Goal: Information Seeking & Learning: Learn about a topic

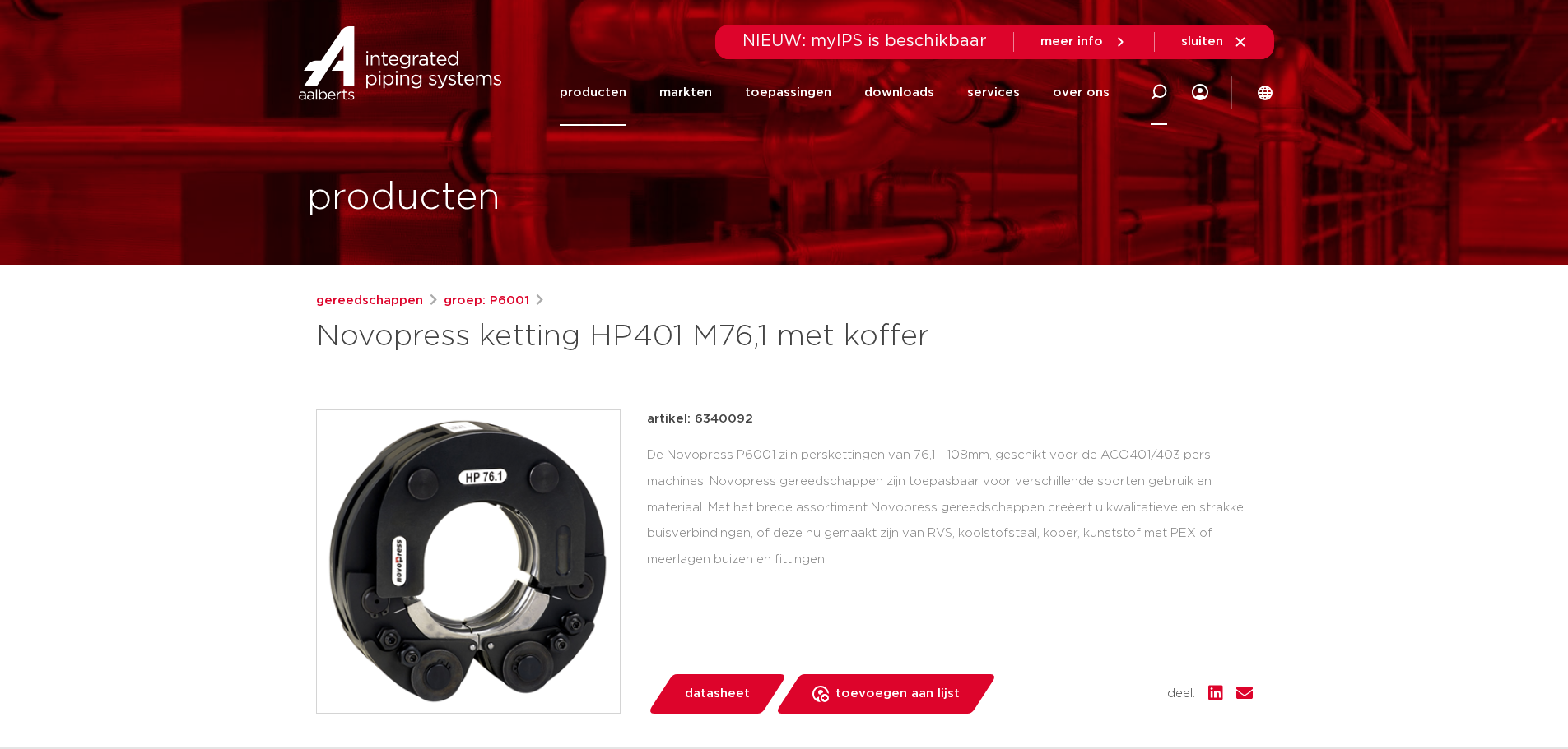
click at [1165, 85] on icon at bounding box center [1158, 92] width 20 height 20
type input "6341401"
click button "Zoeken" at bounding box center [0, 0] width 0 height 0
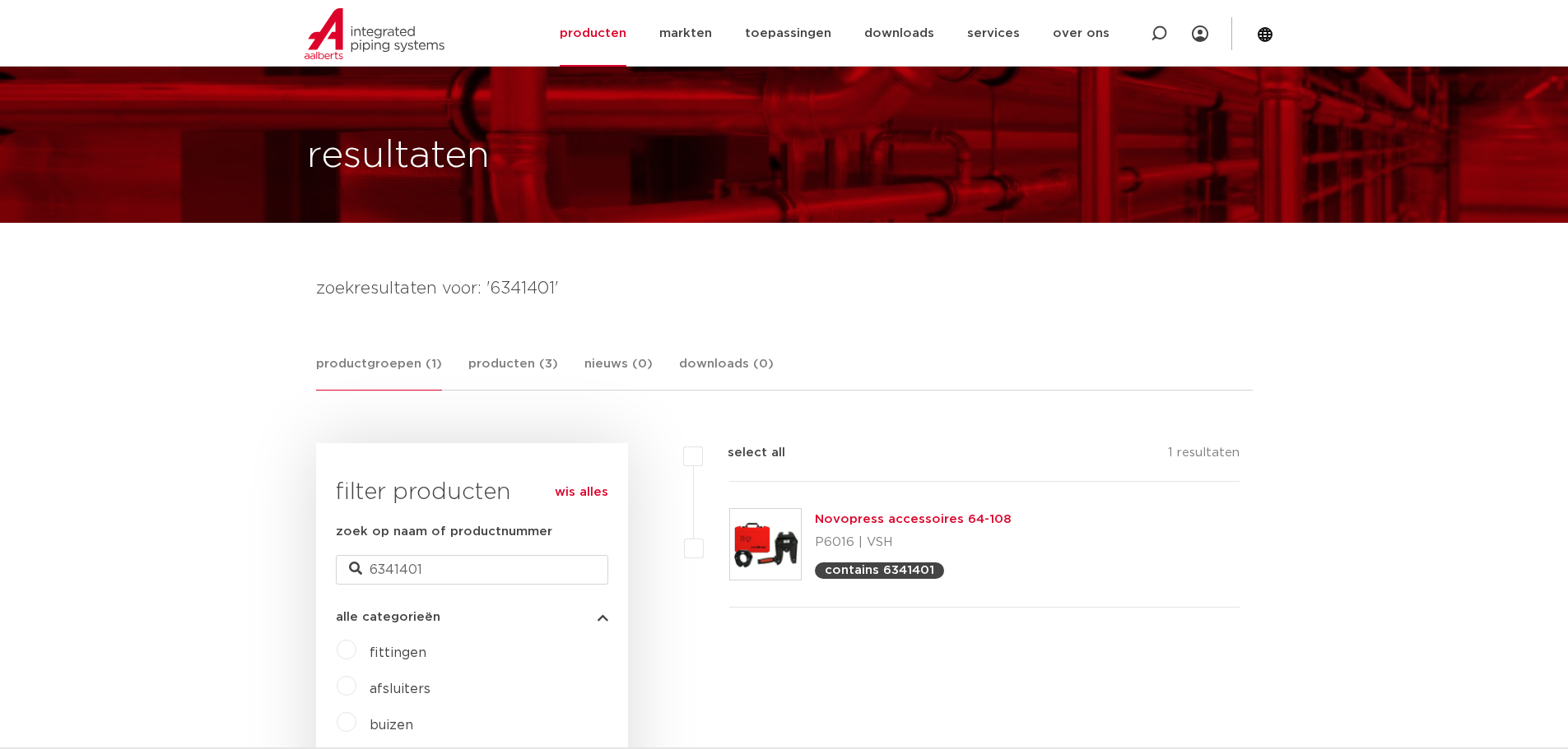
scroll to position [82, 0]
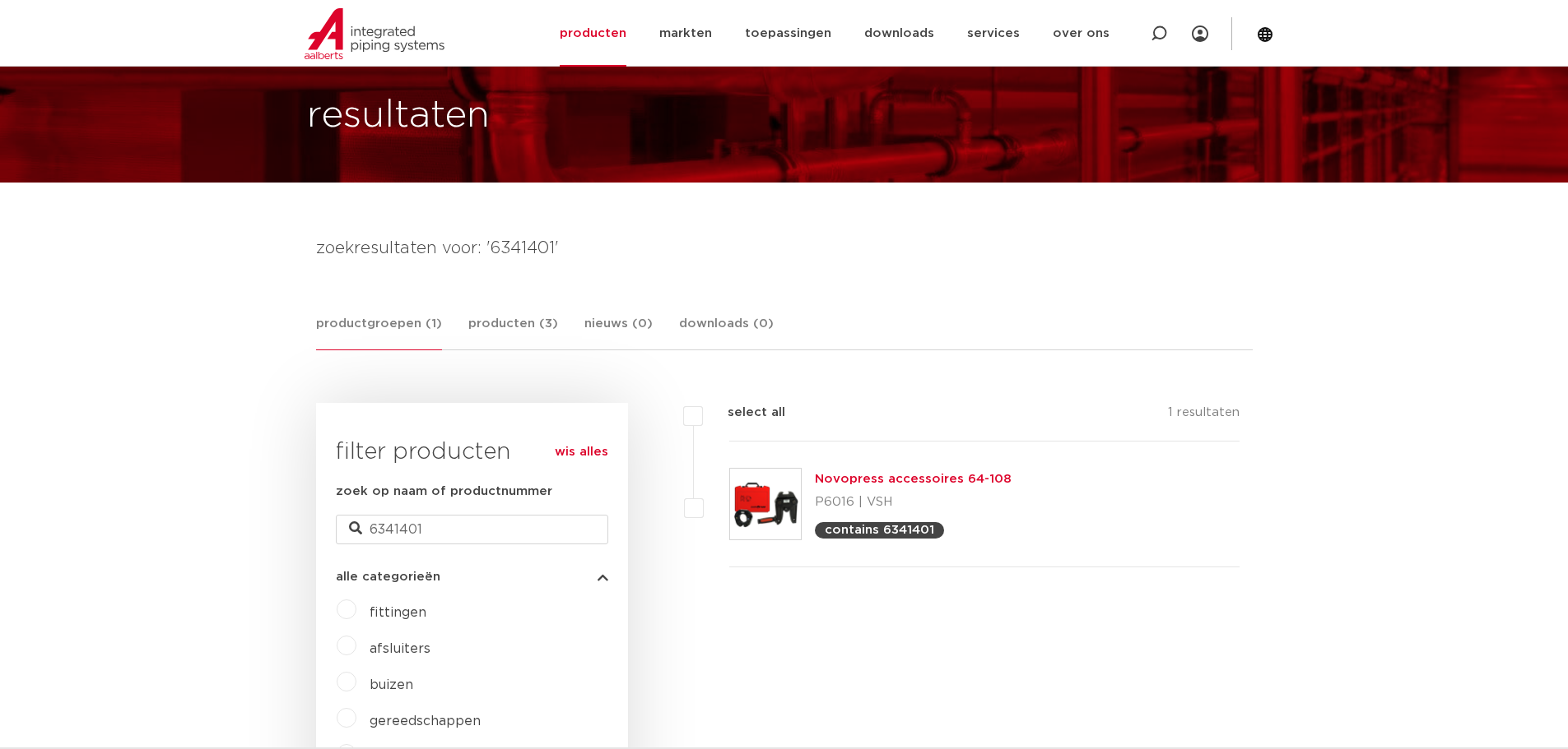
click at [886, 479] on link "Novopress accessoires 64-108" at bounding box center [913, 479] width 196 height 13
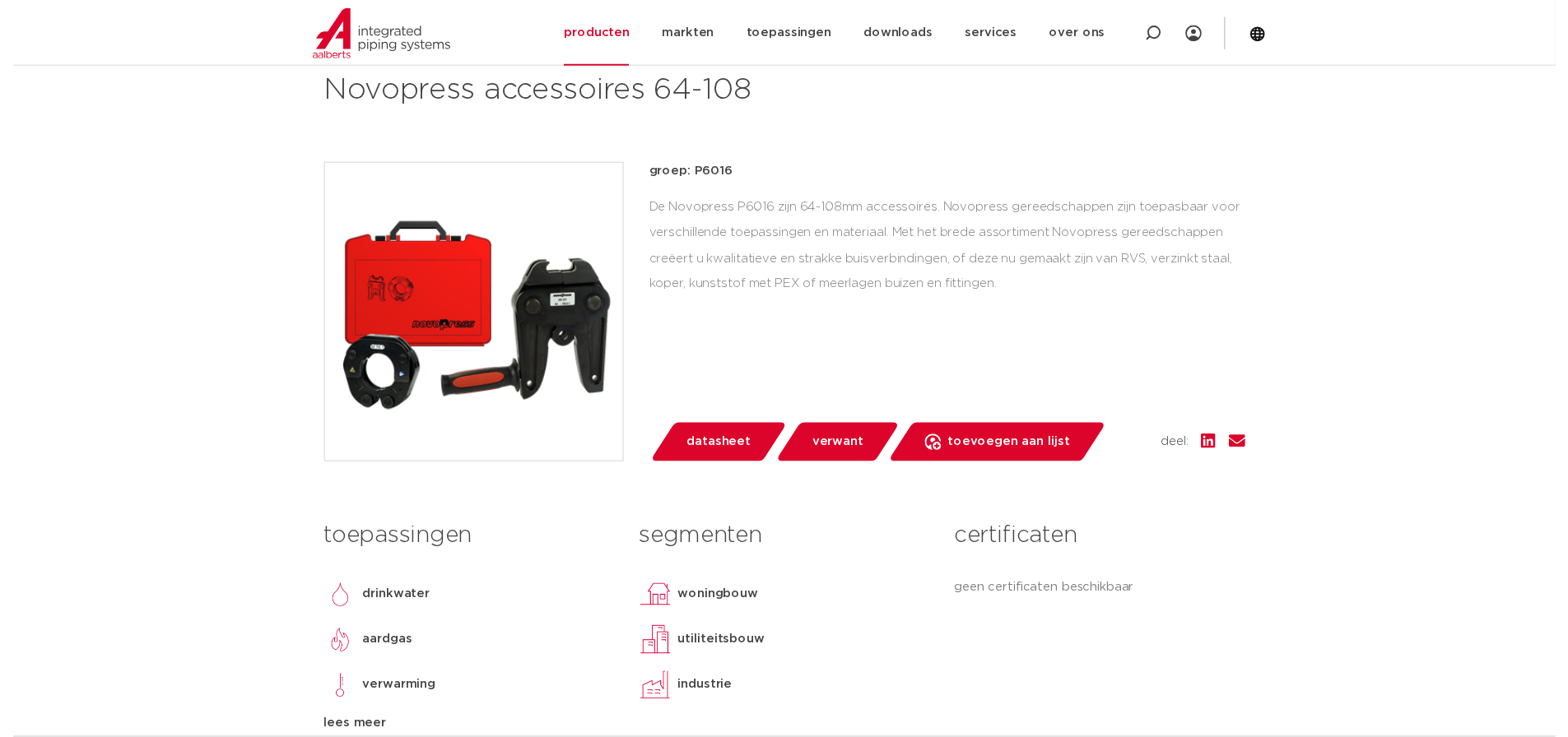
scroll to position [329, 0]
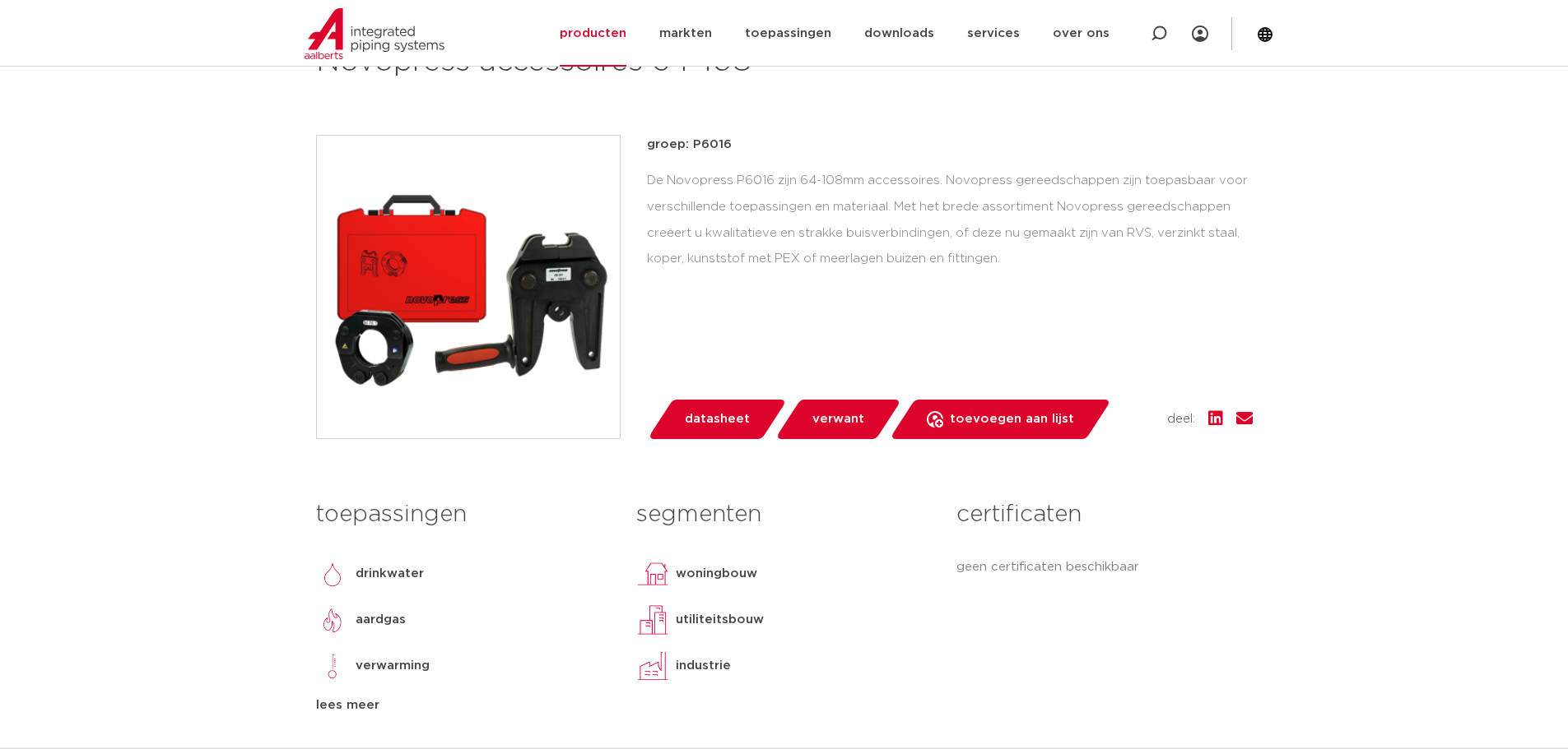
click at [707, 426] on span "datasheet" at bounding box center [717, 418] width 65 height 26
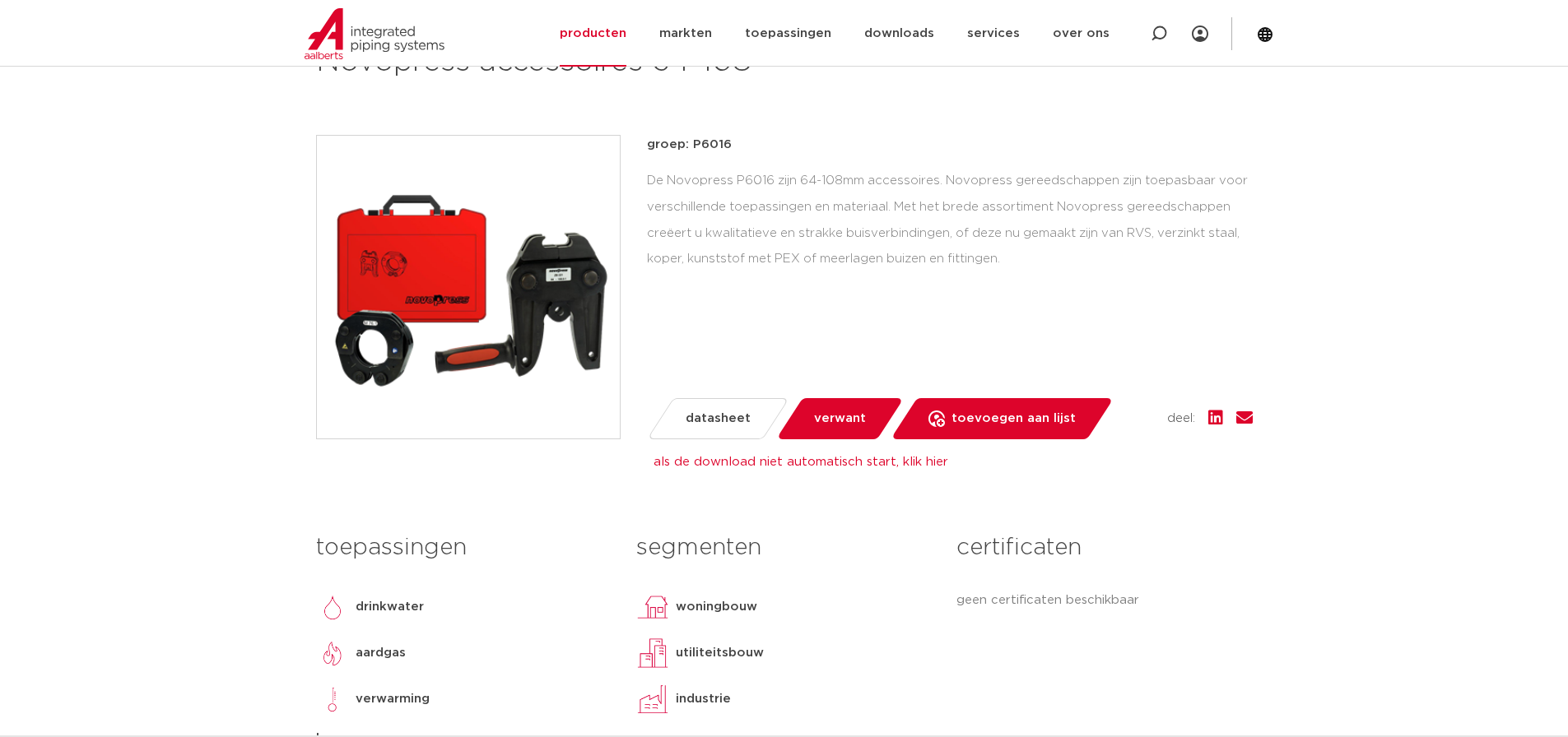
click at [846, 408] on span "verwant" at bounding box center [840, 419] width 52 height 26
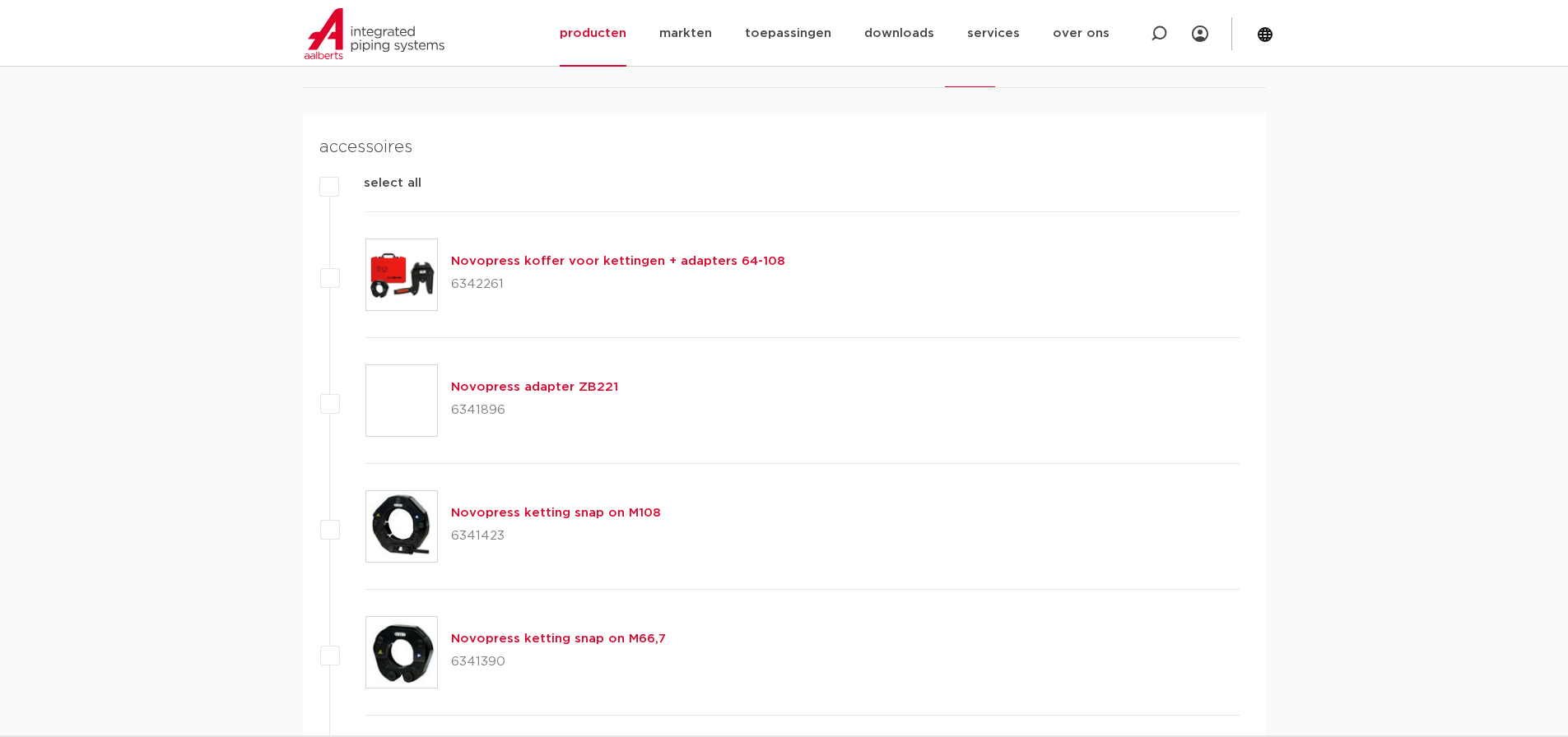
scroll to position [1118, 0]
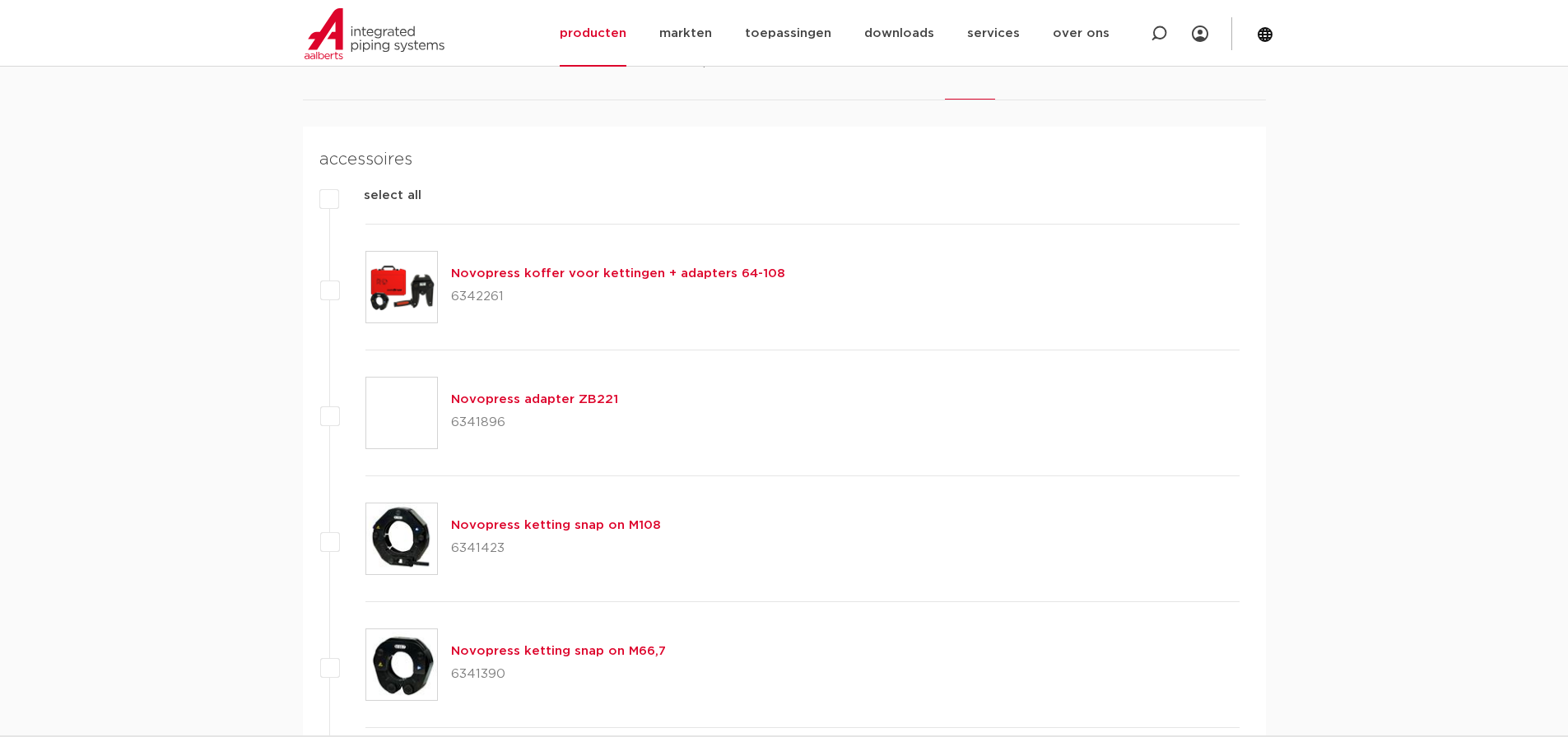
click at [526, 395] on link "Novopress adapter ZB221" at bounding box center [534, 400] width 167 height 13
